Goal: Find specific page/section: Find specific page/section

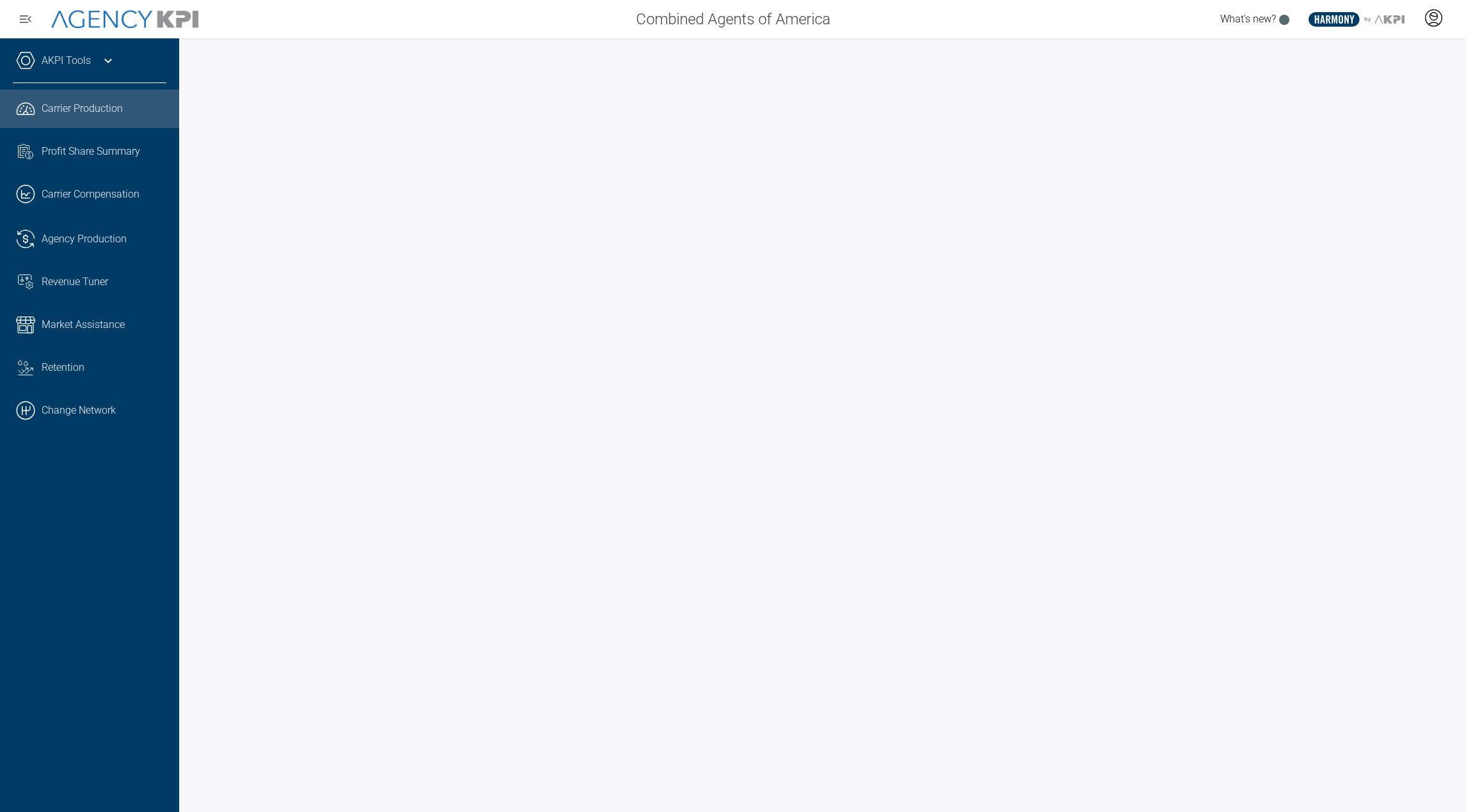
click at [1440, 14] on icon at bounding box center [1433, 18] width 19 height 19
click at [1438, 19] on icon at bounding box center [1433, 18] width 19 height 19
click at [1382, 114] on span "AgencyKPI Help Portal" at bounding box center [1391, 117] width 96 height 10
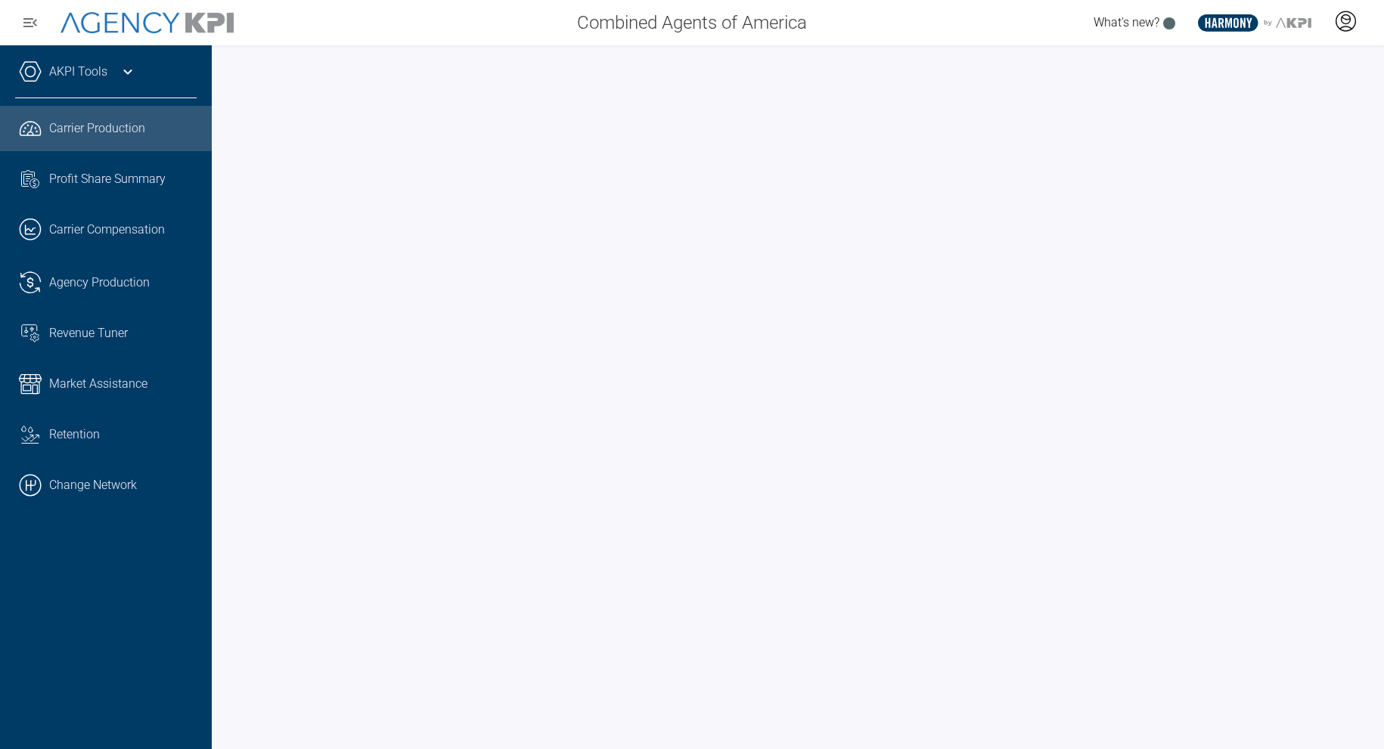
click at [1351, 24] on icon at bounding box center [1345, 21] width 23 height 23
click at [1305, 62] on li "Admin Portal" at bounding box center [1285, 63] width 163 height 35
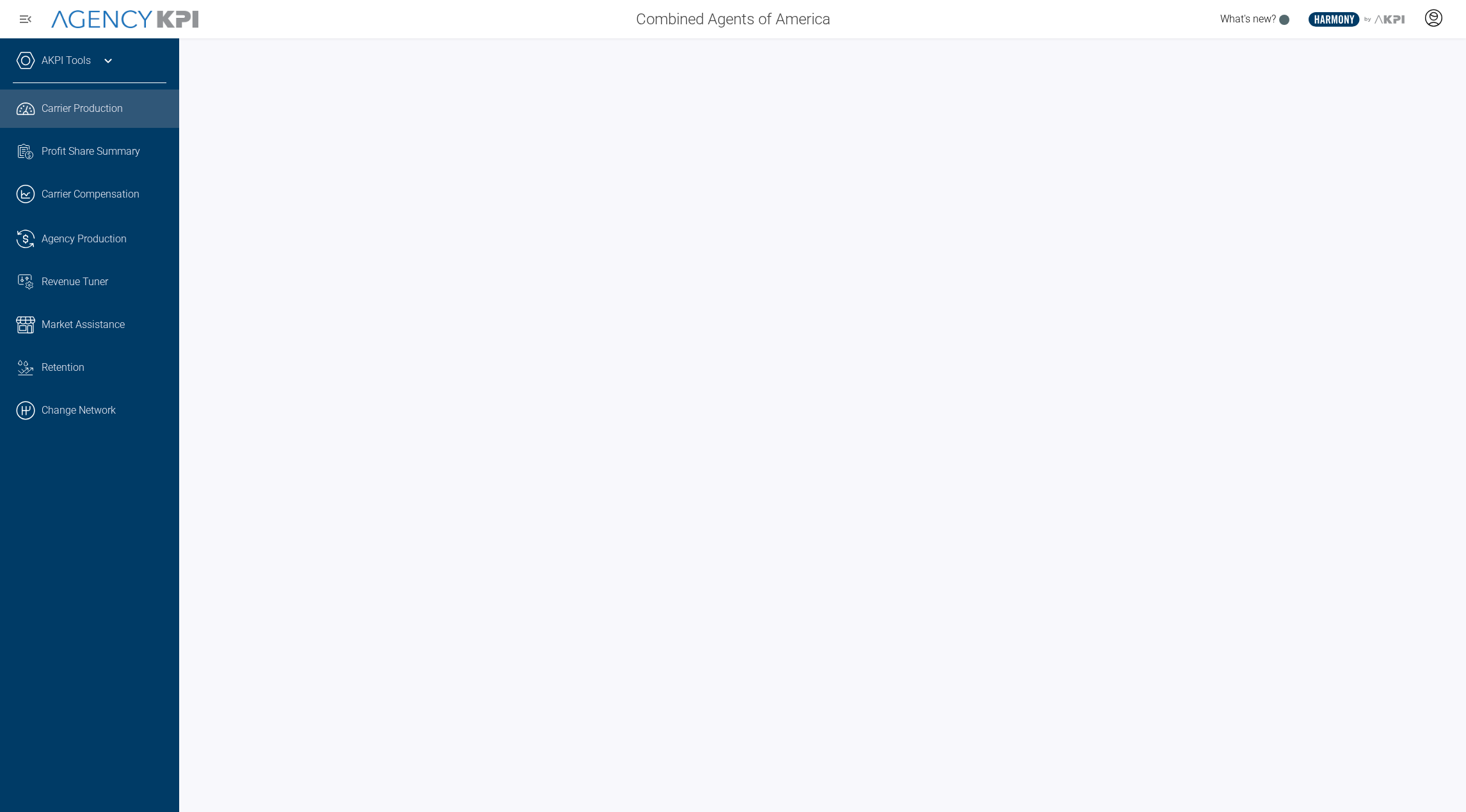
click at [1170, 24] on icon at bounding box center [1433, 18] width 19 height 19
click at [1042, 36] on div "Combined Agents of America What's new? .st0{fill:#003B66;} .st1{fill:#FFFFFF;} …" at bounding box center [733, 19] width 1466 height 38
click at [1170, 30] on div at bounding box center [1433, 19] width 32 height 30
click at [1170, 48] on li "Admin Portal" at bounding box center [1382, 53] width 138 height 30
click at [1067, 42] on div at bounding box center [822, 425] width 1287 height 774
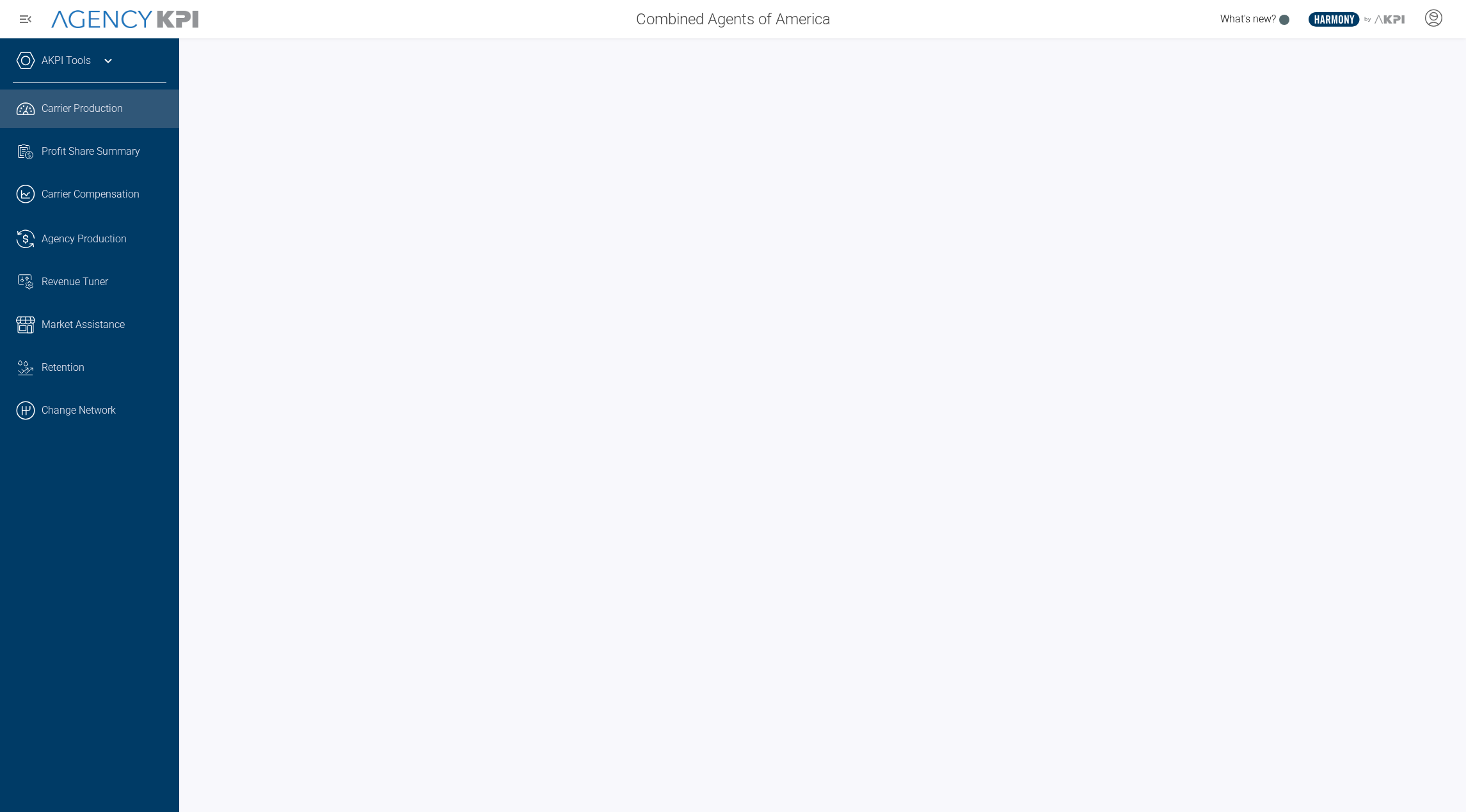
click at [991, 22] on div "What's new? .st0{fill:#003B66;} .st1{fill:#FFFFFF;} .st2{fill:#949698;} Layer 1" at bounding box center [1153, 19] width 626 height 25
click at [1170, 19] on icon at bounding box center [1433, 18] width 19 height 19
click at [1170, 52] on span "Admin Portal" at bounding box center [1371, 53] width 56 height 10
click at [363, 34] on div "Combined Agents of America What's new? .st0{fill:#003B66;} .st1{fill:#FFFFFF;} …" at bounding box center [733, 19] width 1466 height 38
click at [1170, 22] on icon at bounding box center [1433, 18] width 19 height 19
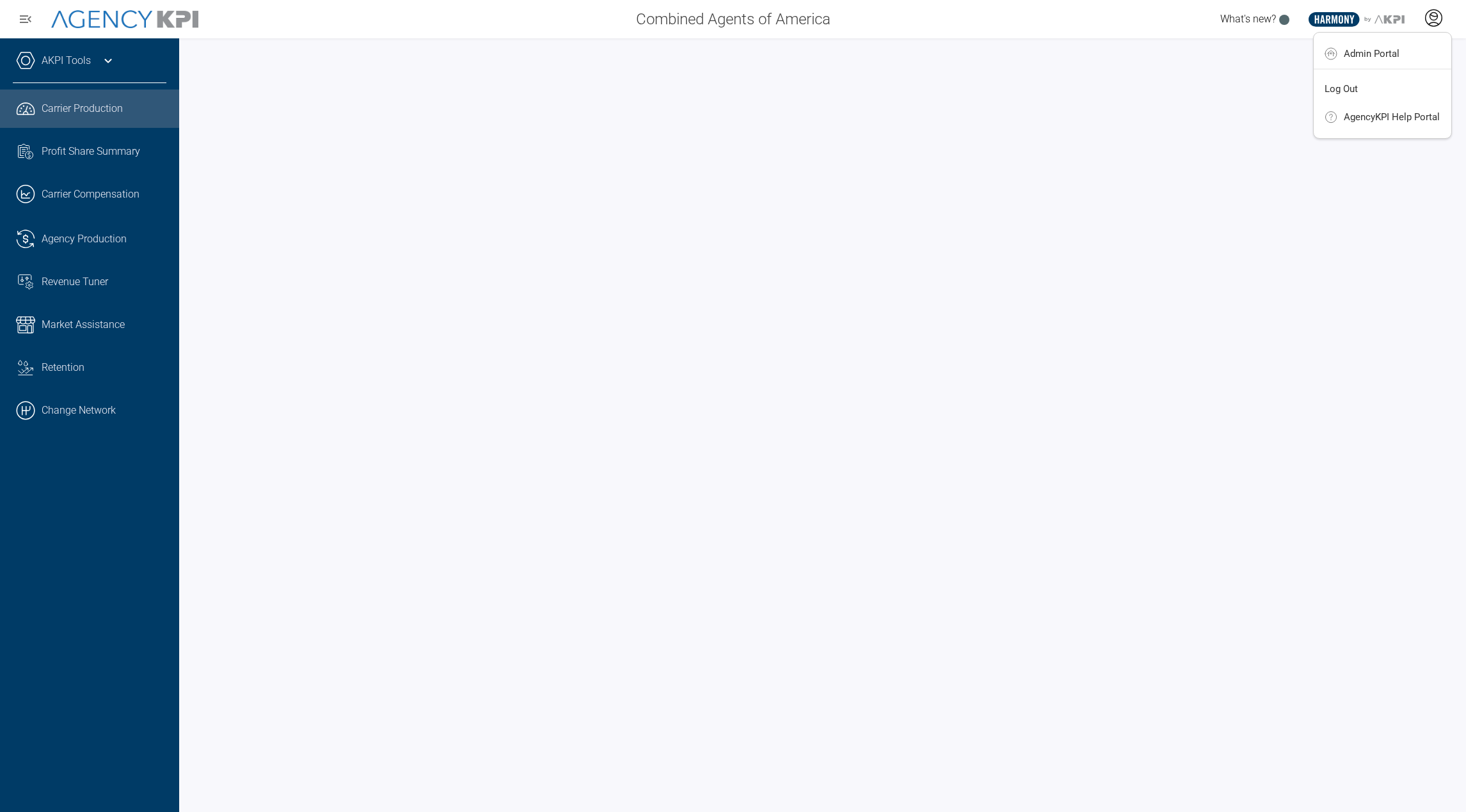
click at [1170, 20] on icon at bounding box center [1433, 18] width 19 height 19
click at [1170, 62] on li "Admin Portal" at bounding box center [1382, 53] width 138 height 30
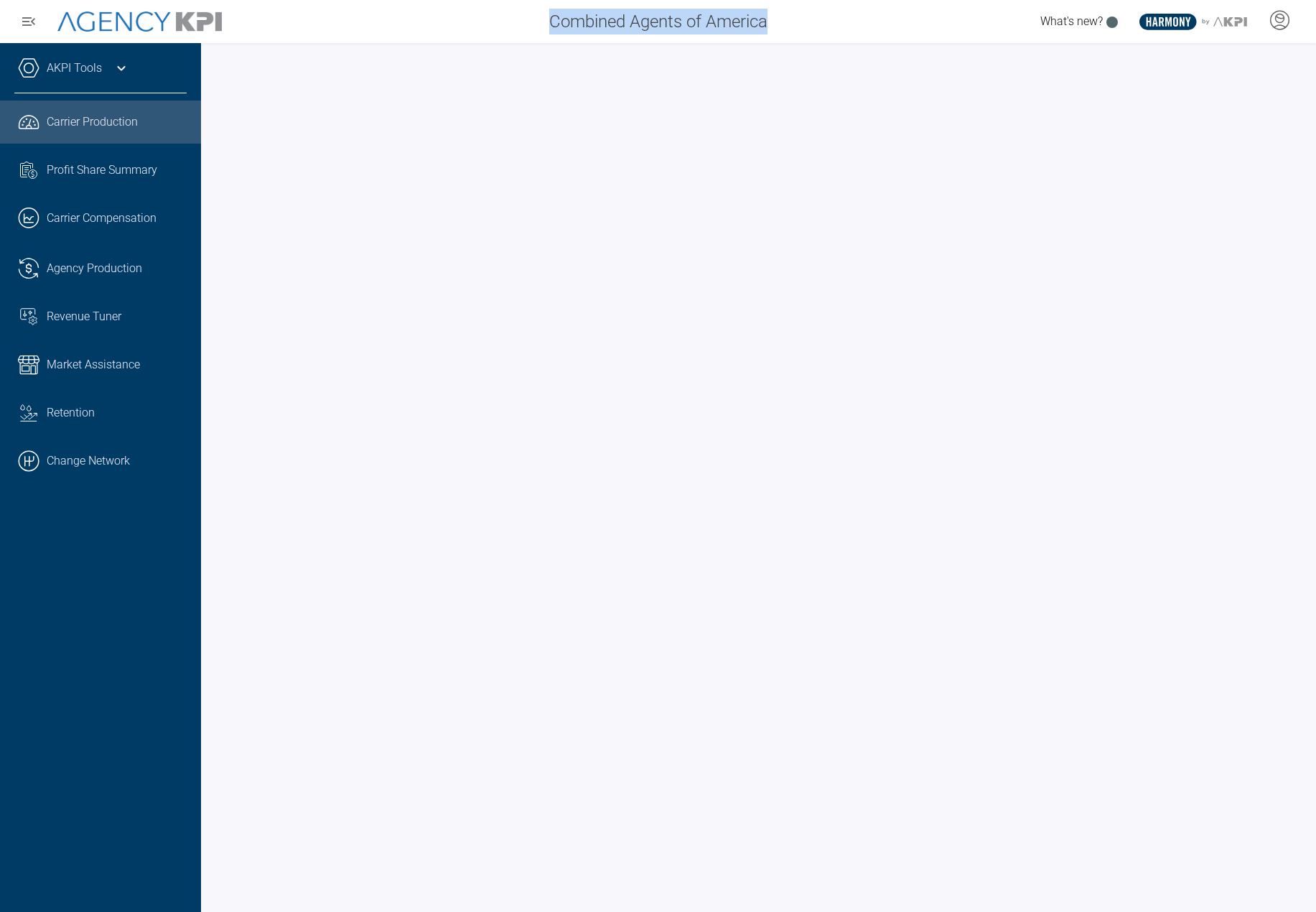
drag, startPoint x: 547, startPoint y: 28, endPoint x: 764, endPoint y: 21, distance: 217.1
click at [764, 21] on span "Combined Agents of America" at bounding box center [659, 21] width 218 height 26
copy span "Combined Agents of America"
